Goal: Information Seeking & Learning: Learn about a topic

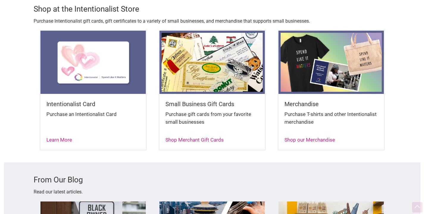
scroll to position [1102, 0]
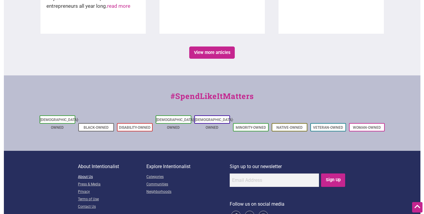
click at [82, 173] on link "About Us" at bounding box center [112, 176] width 68 height 7
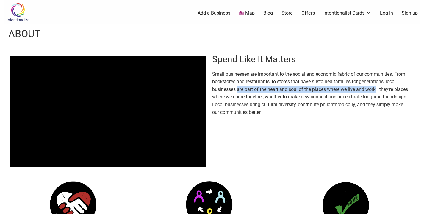
drag, startPoint x: 238, startPoint y: 90, endPoint x: 377, endPoint y: 88, distance: 138.9
click at [377, 88] on p "Small businesses are important to the social and economic fabric of our communi…" at bounding box center [310, 93] width 196 height 46
copy p "are part of the heart and soul of the places where we live and work"
